Goal: Register for event/course

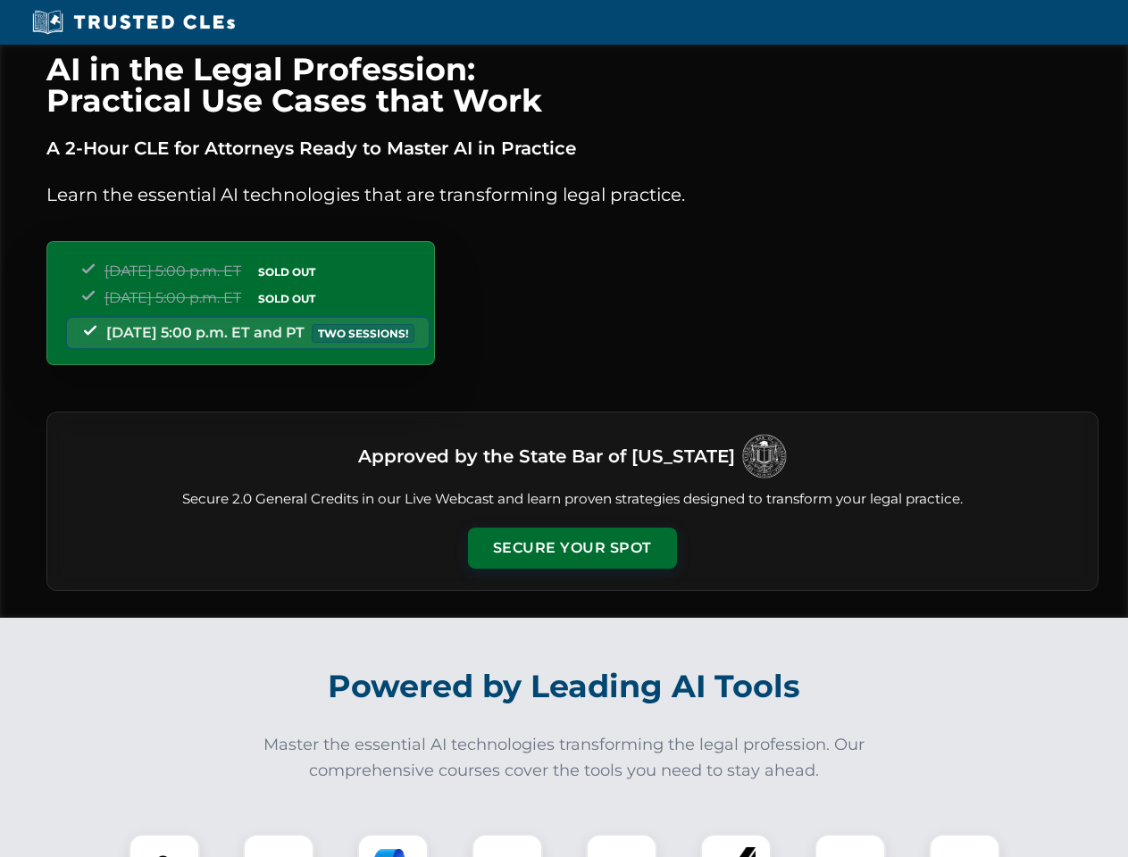
click at [571, 548] on button "Secure Your Spot" at bounding box center [572, 548] width 209 height 41
click at [164, 845] on img at bounding box center [164, 870] width 52 height 52
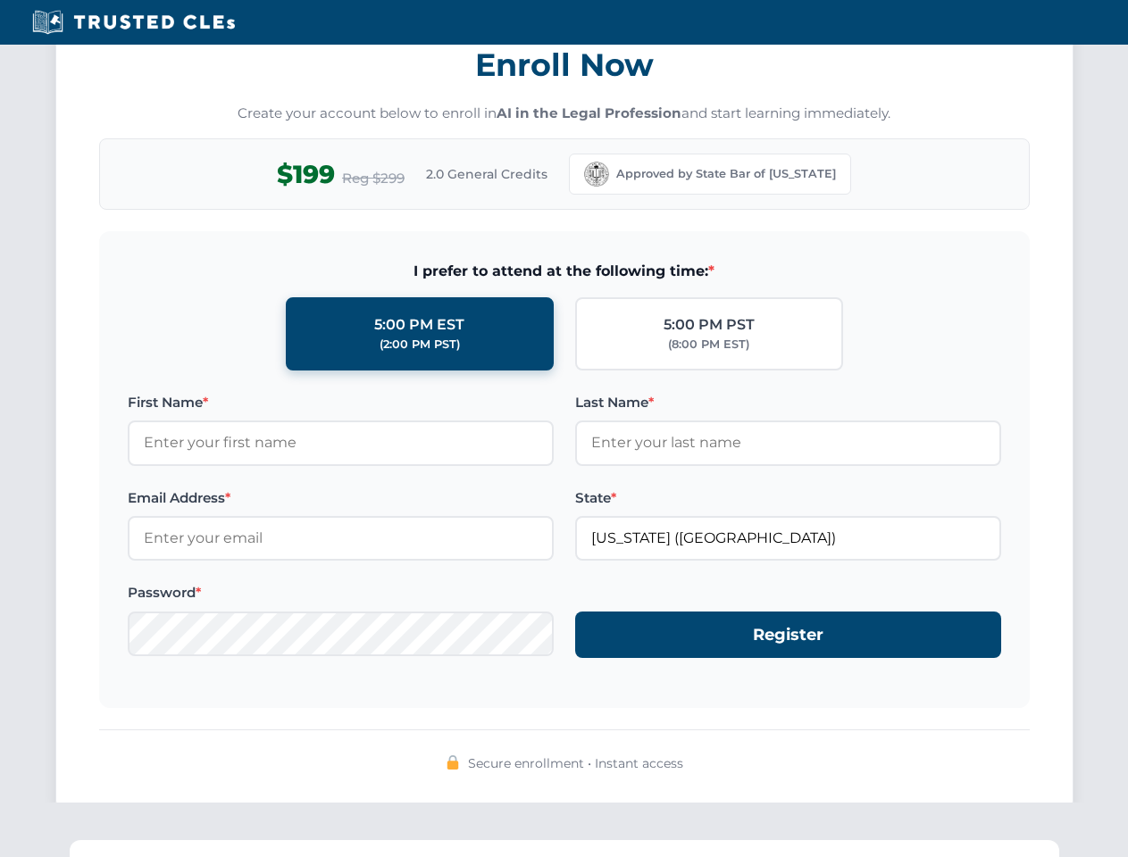
scroll to position [1752, 0]
